Goal: Task Accomplishment & Management: Manage account settings

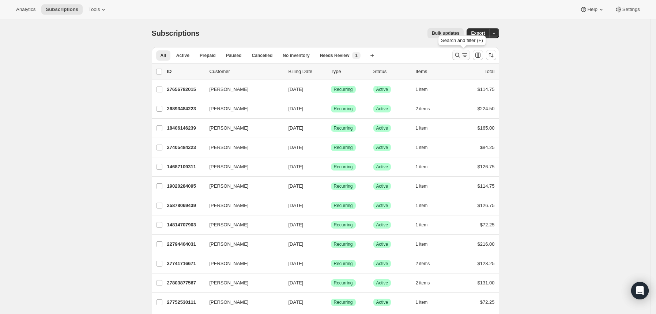
click at [463, 56] on icon "Search and filter results" at bounding box center [464, 55] width 7 height 7
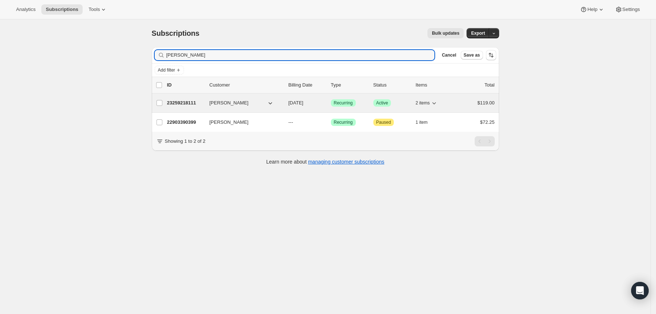
type input "[PERSON_NAME]"
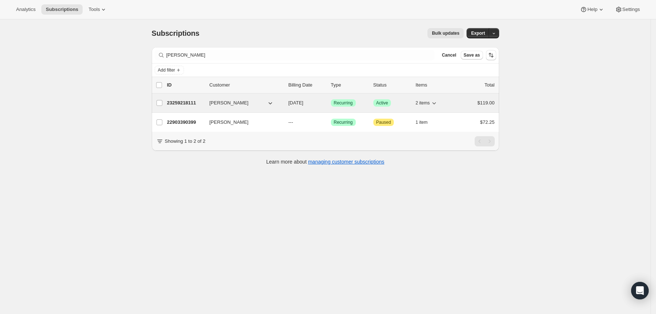
click at [174, 101] on p "23259218111" at bounding box center [185, 102] width 37 height 7
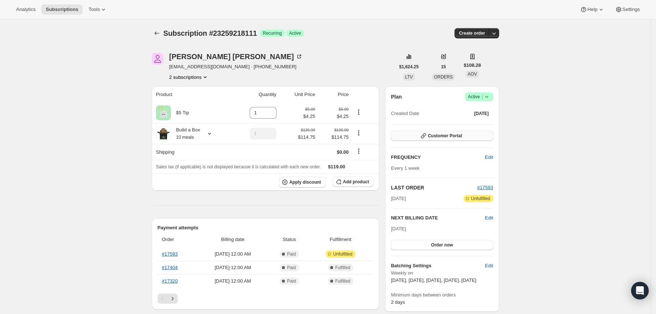
click at [462, 133] on span "Customer Portal" at bounding box center [445, 136] width 34 height 6
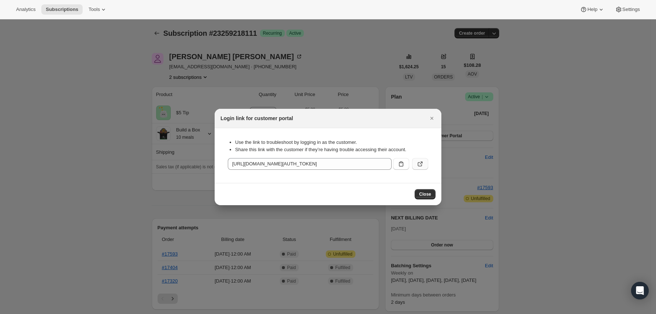
drag, startPoint x: 402, startPoint y: 162, endPoint x: 422, endPoint y: 162, distance: 19.7
click at [422, 162] on div ":rce:" at bounding box center [409, 162] width 38 height 15
click at [422, 162] on icon ":rce:" at bounding box center [419, 163] width 7 height 7
